Goal: Task Accomplishment & Management: Manage account settings

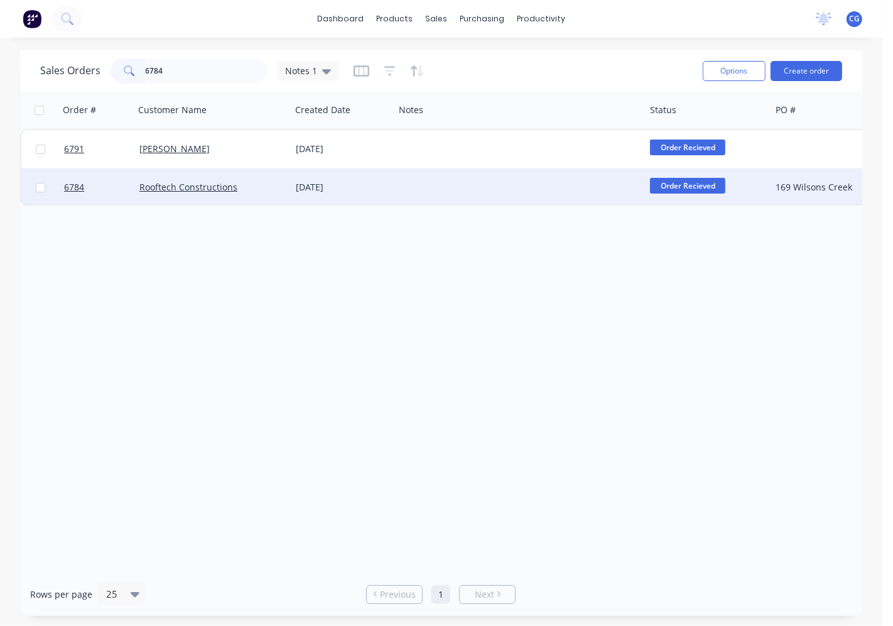
type input "6784"
click at [273, 187] on div "Rooftech Constructions" at bounding box center [208, 187] width 139 height 13
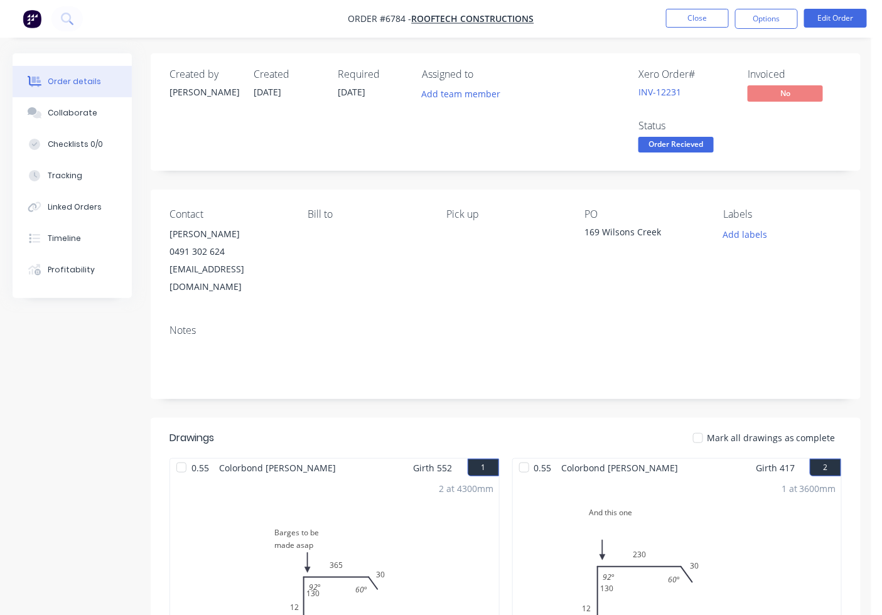
click at [703, 426] on div at bounding box center [698, 438] width 25 height 25
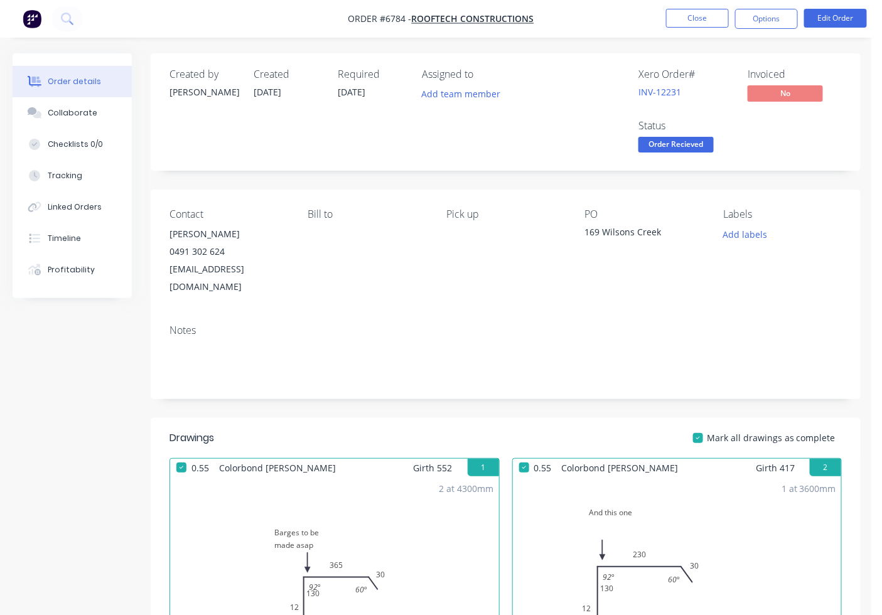
click at [683, 152] on span "Order Recieved" at bounding box center [676, 145] width 75 height 16
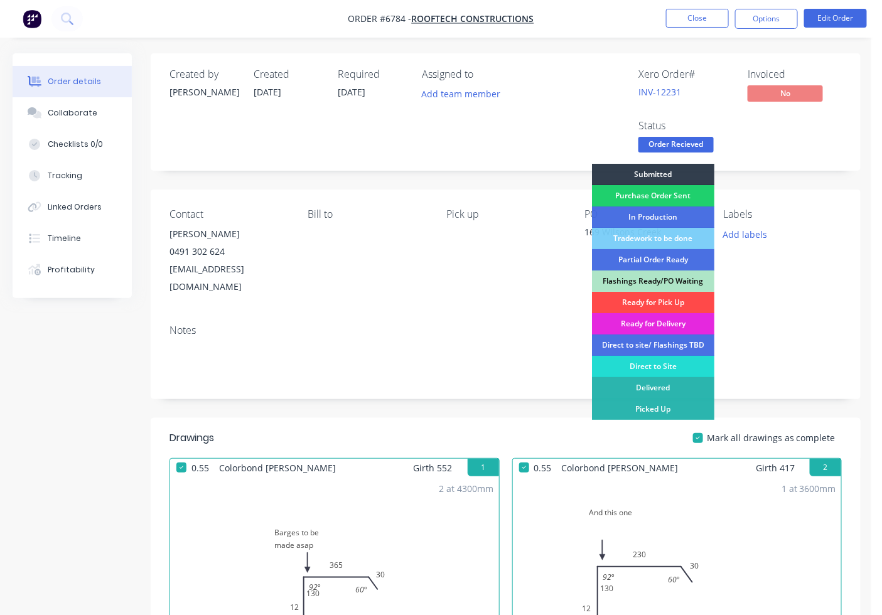
click at [651, 303] on div "Ready for Pick Up" at bounding box center [653, 302] width 122 height 21
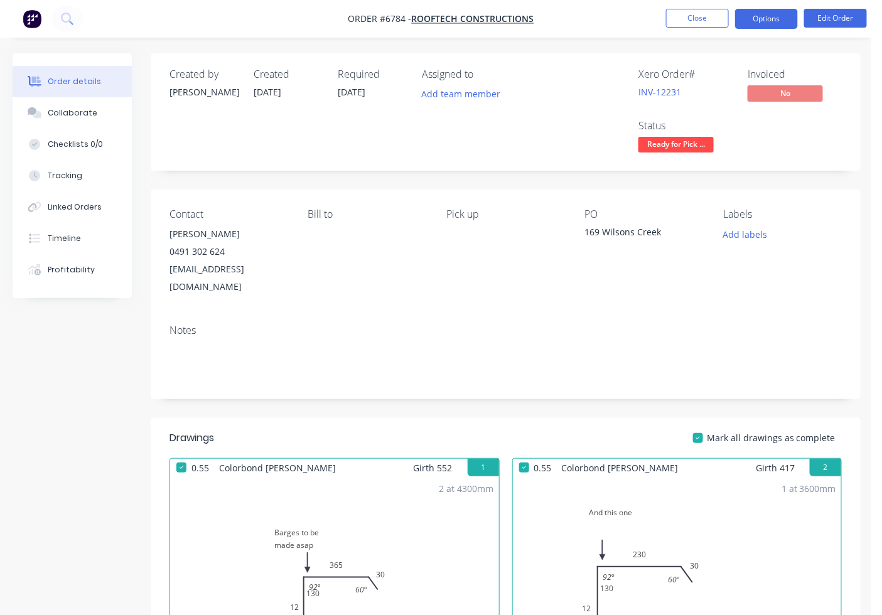
click at [770, 18] on button "Options" at bounding box center [766, 19] width 63 height 20
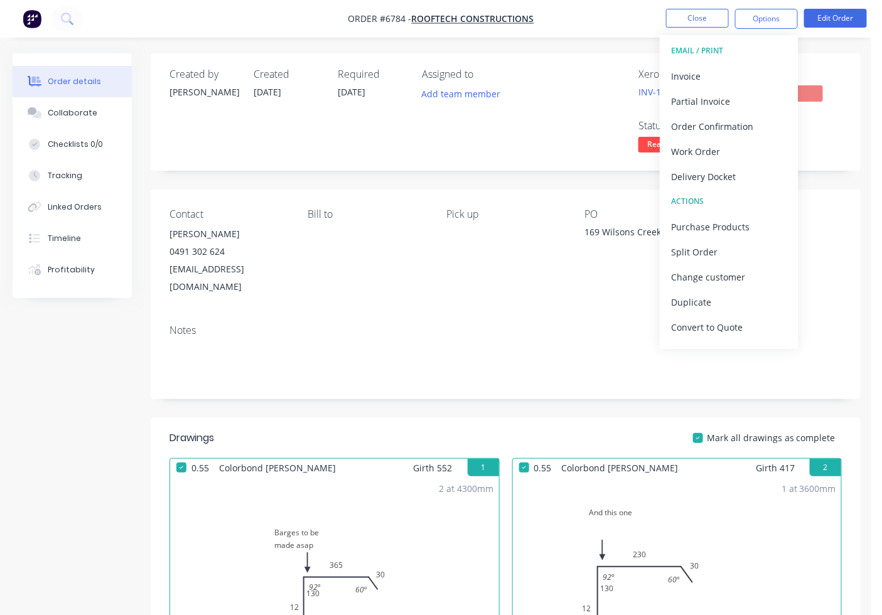
click at [830, 208] on div "Contact [PERSON_NAME] 0491 302 624 [EMAIL_ADDRESS][DOMAIN_NAME] [PERSON_NAME] t…" at bounding box center [506, 252] width 710 height 125
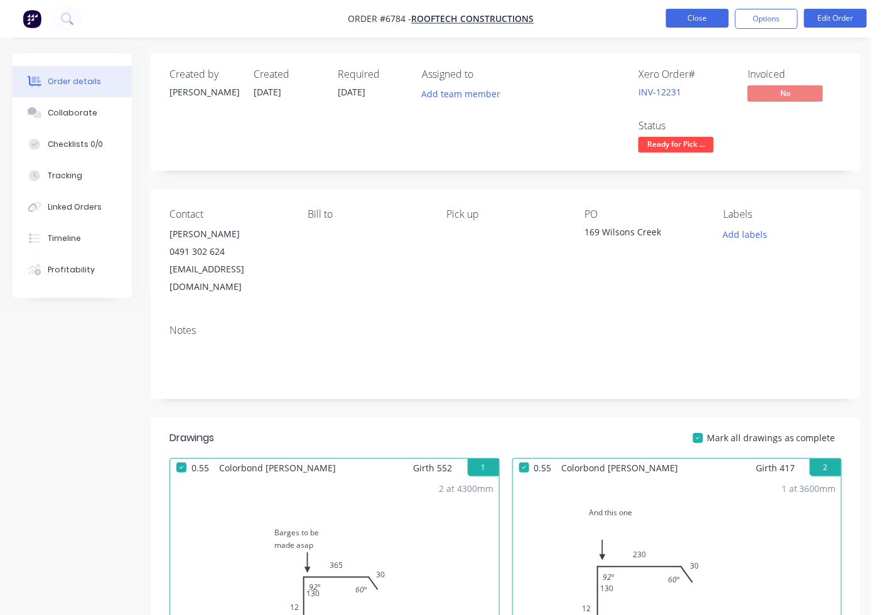
click at [688, 13] on button "Close" at bounding box center [697, 18] width 63 height 19
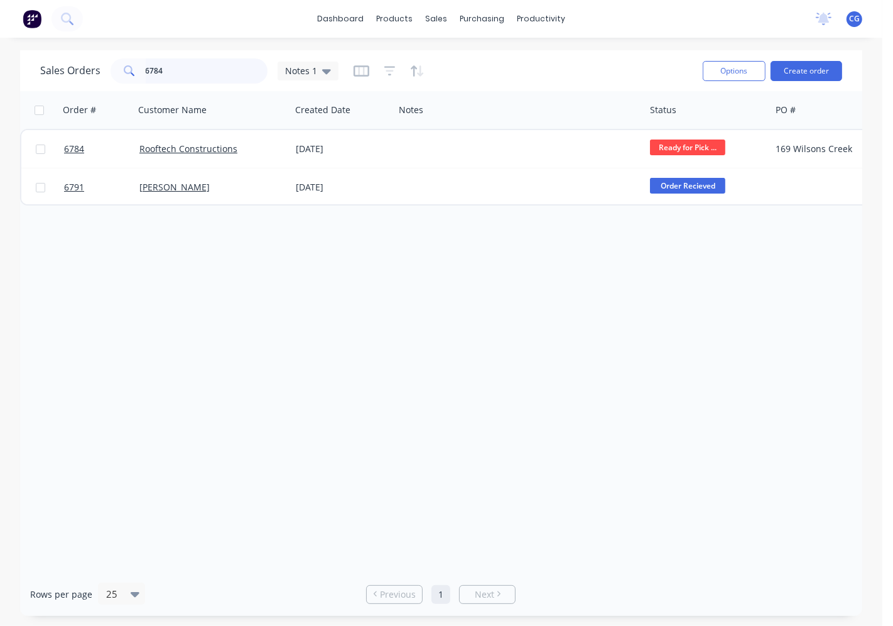
click at [181, 75] on input "6784" at bounding box center [207, 70] width 122 height 25
type input "6791"
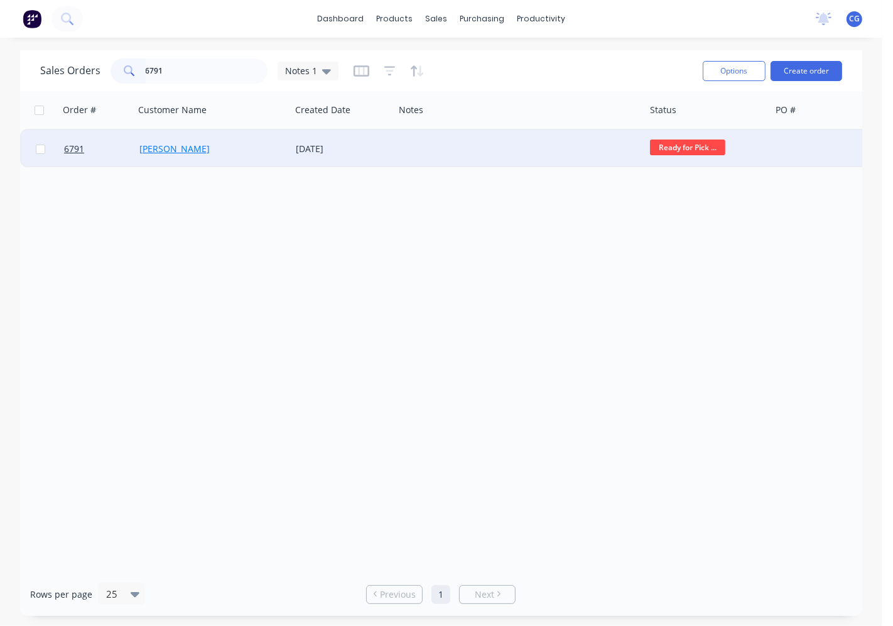
click at [178, 153] on link "[PERSON_NAME]" at bounding box center [174, 149] width 70 height 12
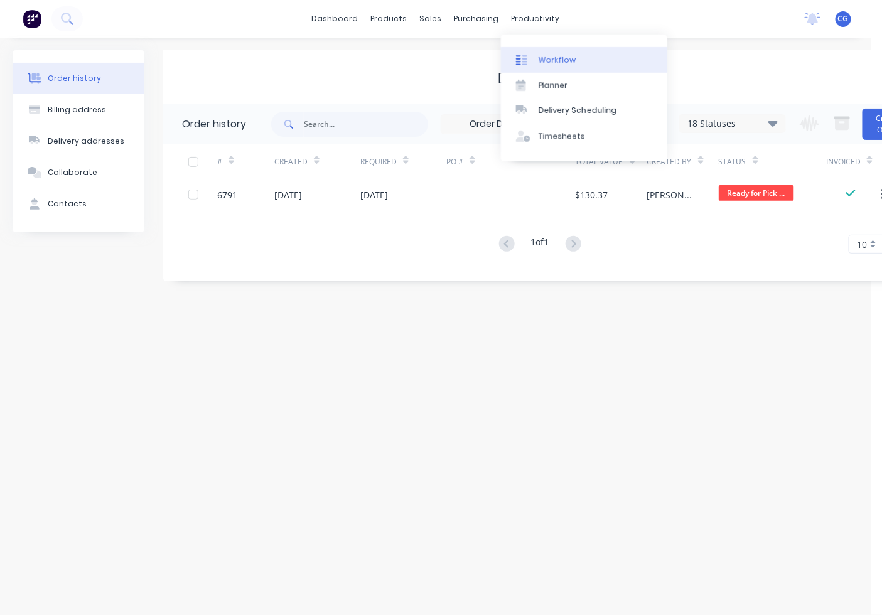
click at [550, 50] on link "Workflow" at bounding box center [584, 59] width 166 height 25
